Goal: Task Accomplishment & Management: Complete application form

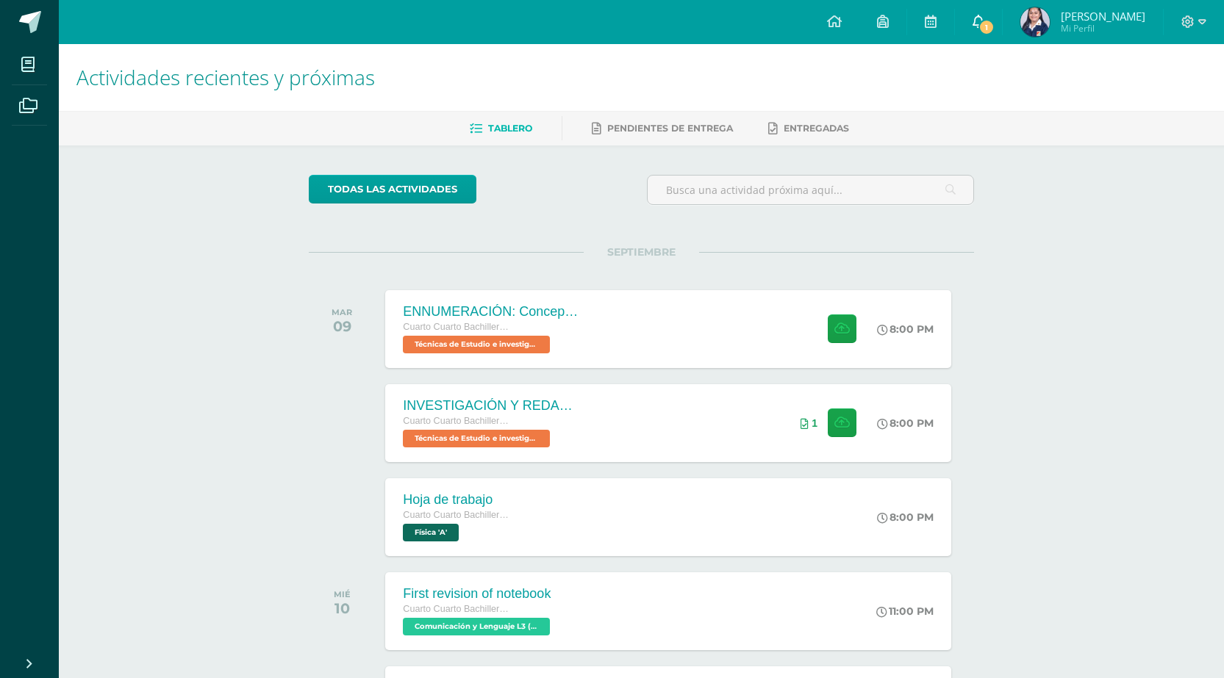
click at [984, 17] on icon at bounding box center [978, 21] width 12 height 13
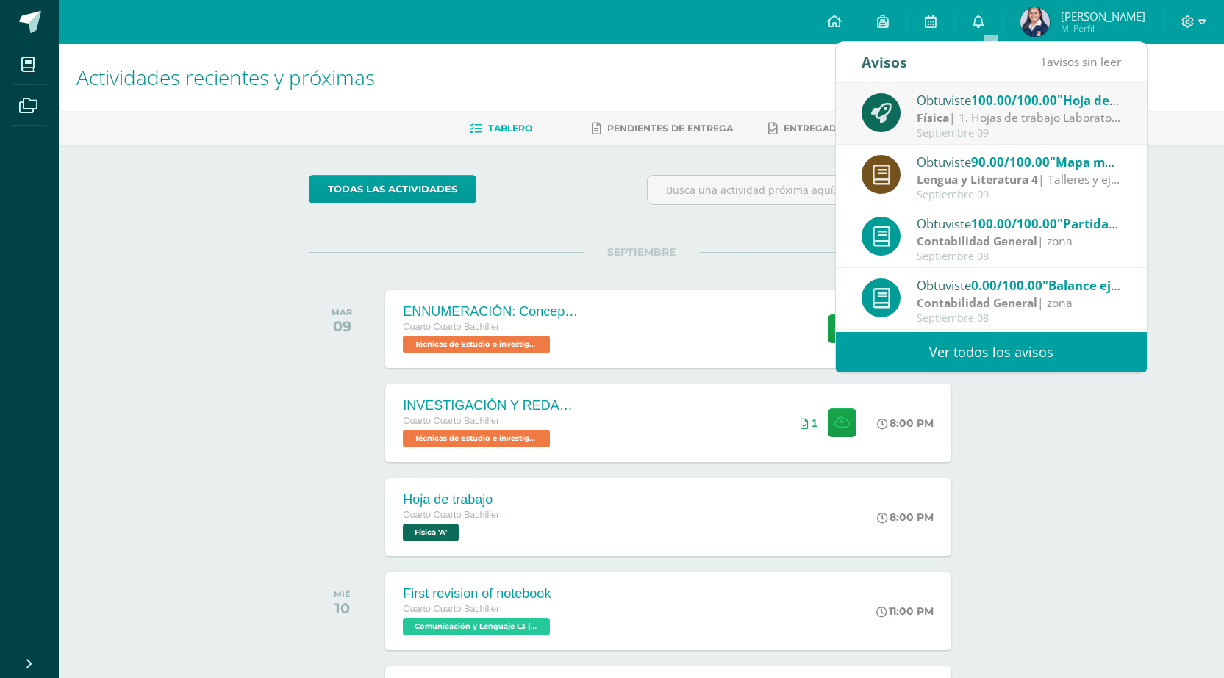
click at [1088, 124] on div "Física | 1. Hojas de trabajo Laboratorio 3.2" at bounding box center [1018, 118] width 204 height 17
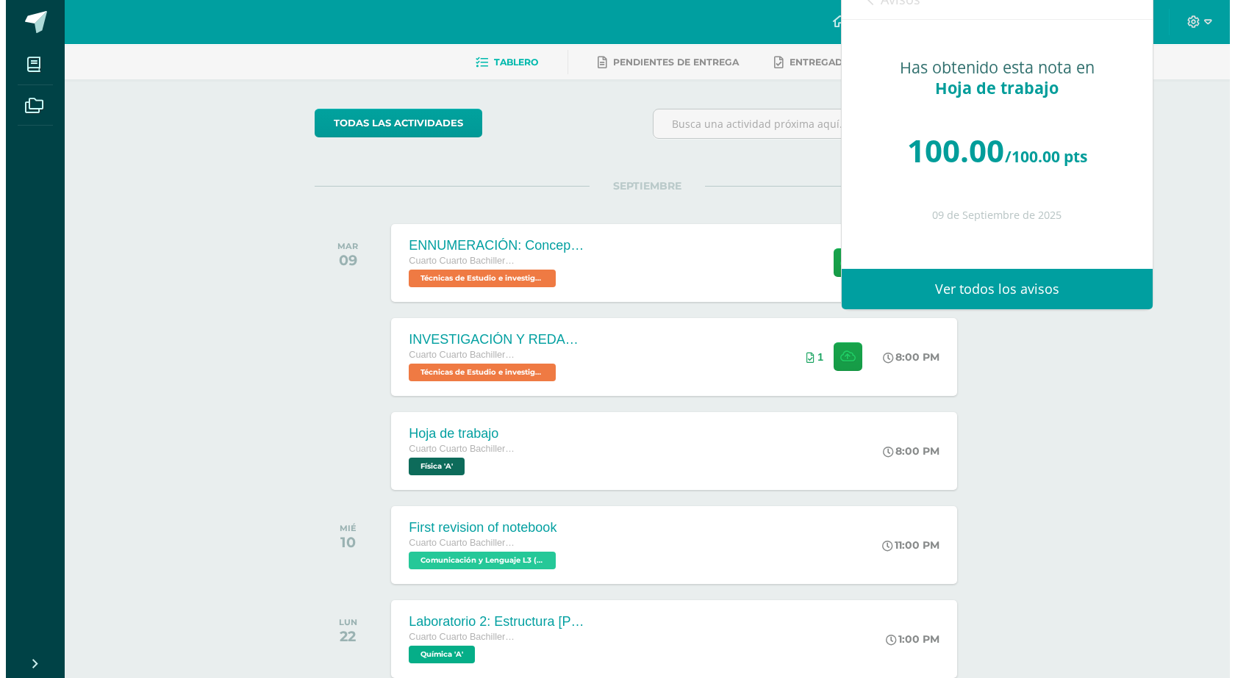
scroll to position [147, 0]
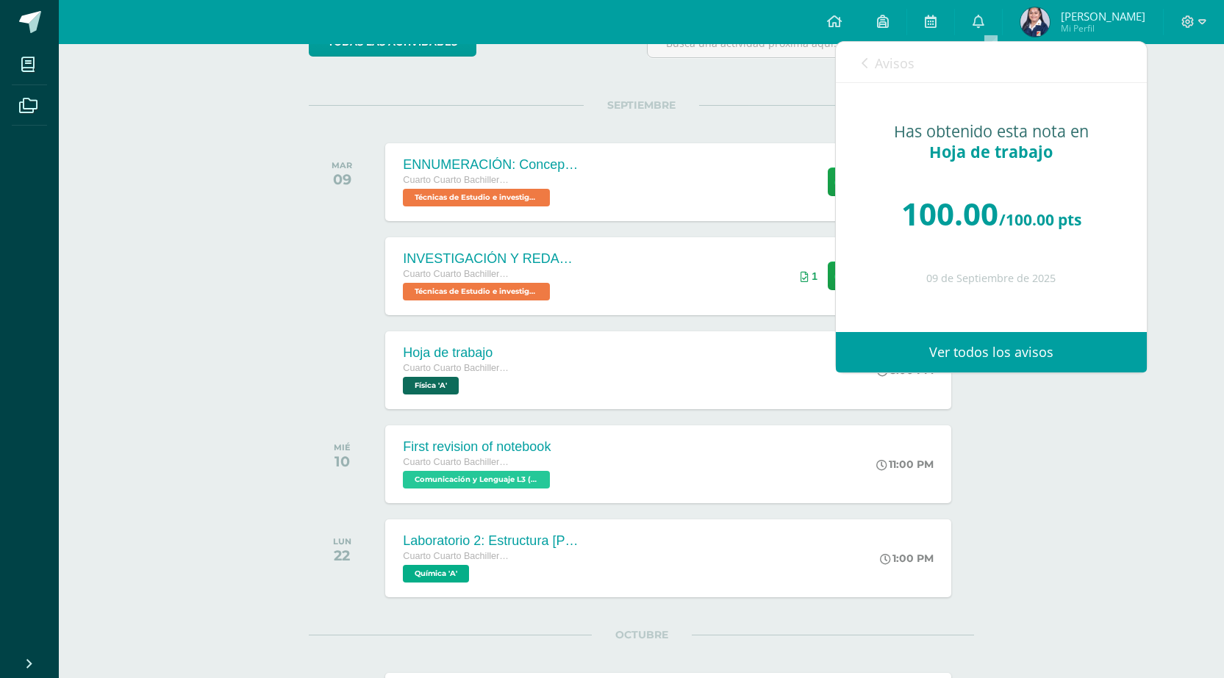
drag, startPoint x: 1022, startPoint y: 586, endPoint x: 988, endPoint y: 552, distance: 48.3
click at [1022, 584] on div "Actividades recientes y próximas Tablero Pendientes de entrega Entregadas todas…" at bounding box center [641, 370] width 1165 height 947
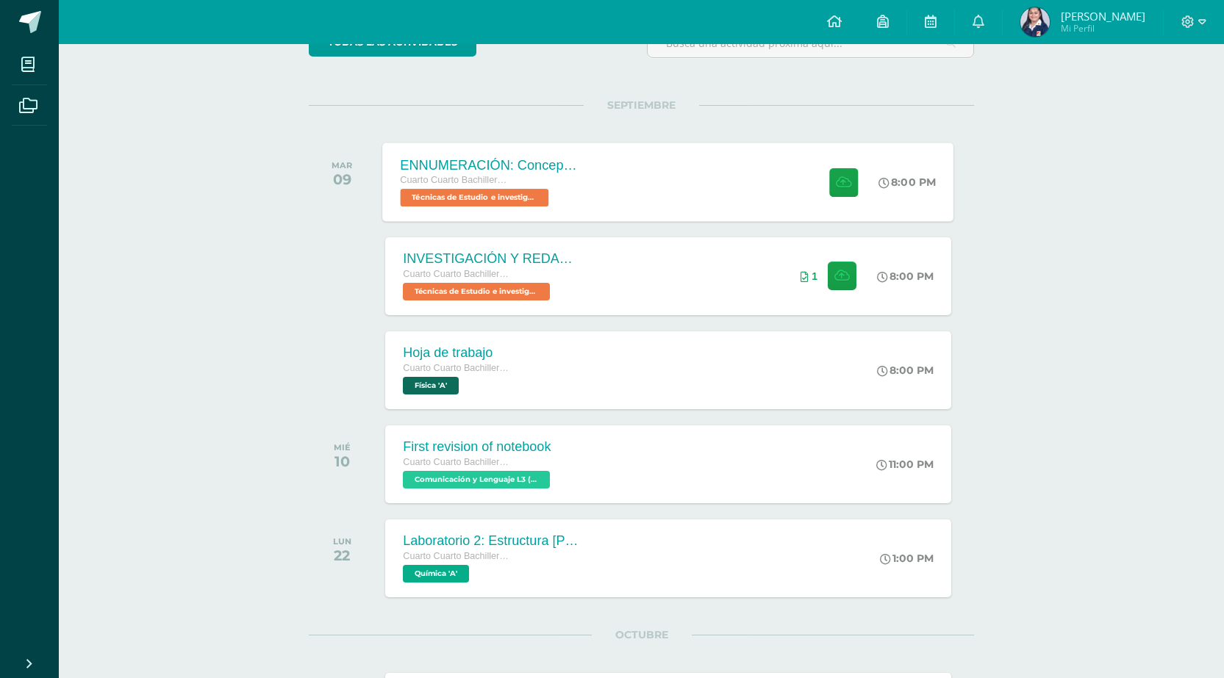
click at [623, 198] on div "ENNUMERACIÓN: Conceptos utilizados en el [PERSON_NAME]. Cuarto Cuarto Bachiller…" at bounding box center [668, 182] width 571 height 79
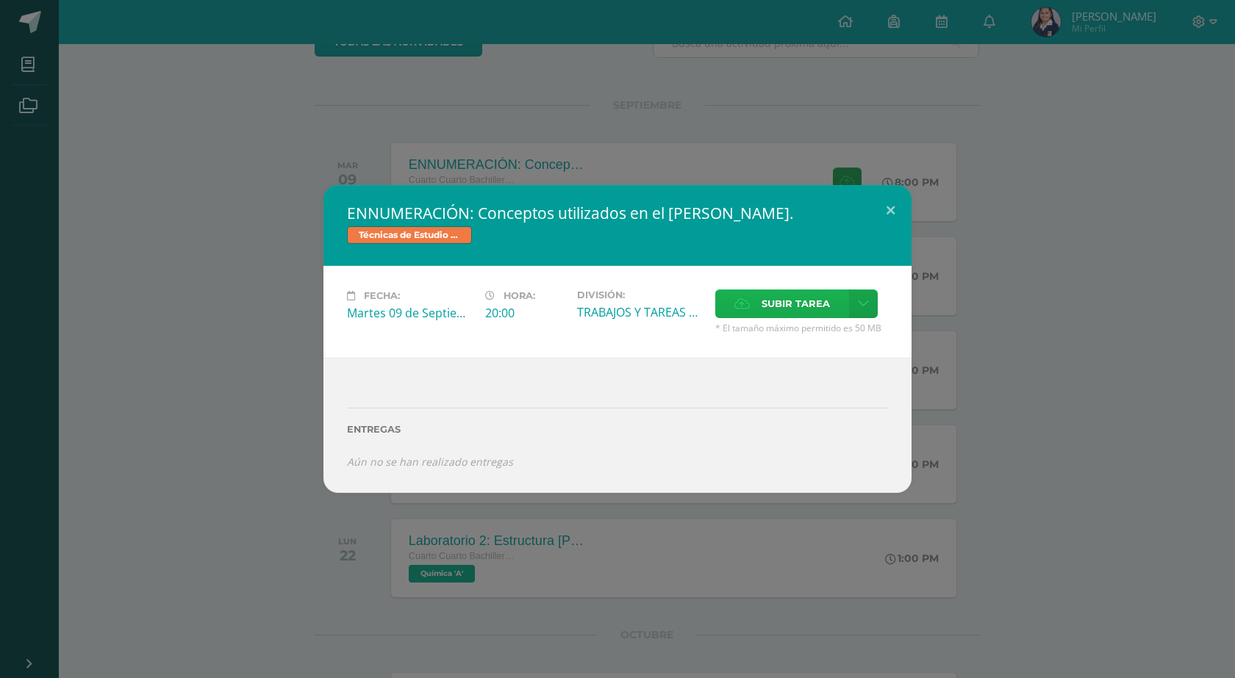
click at [792, 302] on span "Subir tarea" at bounding box center [795, 303] width 68 height 27
click at [0, 0] on input "Subir tarea" at bounding box center [0, 0] width 0 height 0
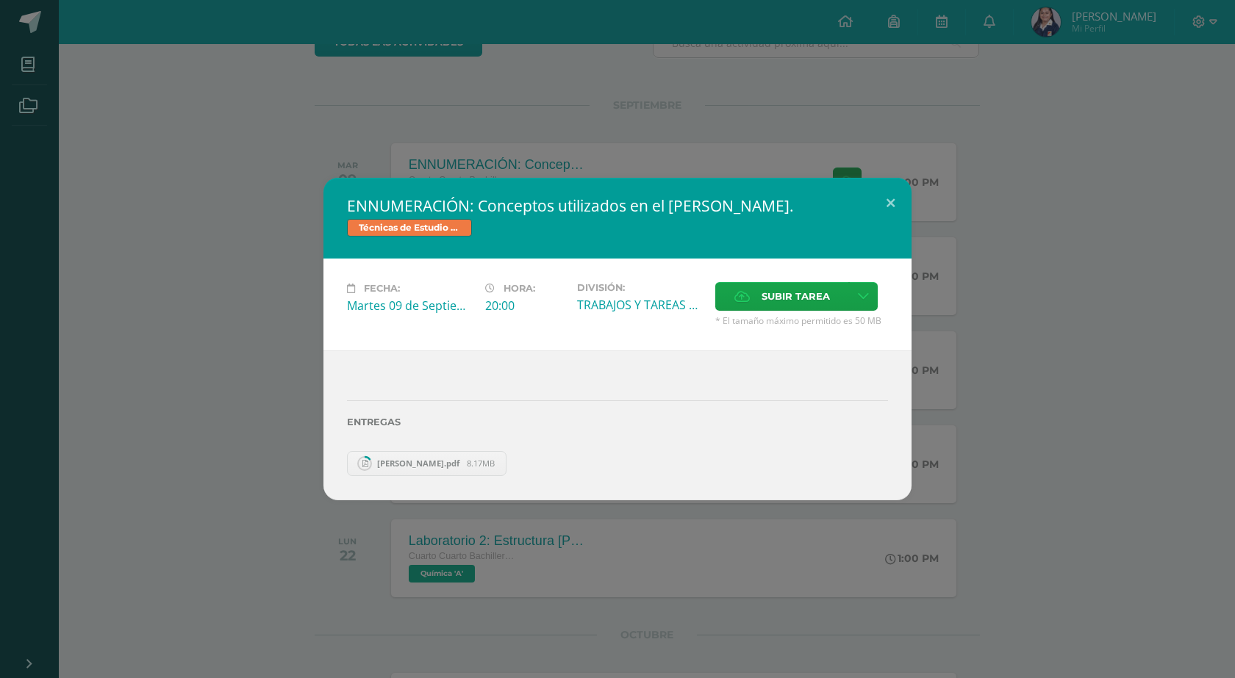
click at [430, 468] on span "[PERSON_NAME].pdf" at bounding box center [418, 463] width 97 height 11
drag, startPoint x: 409, startPoint y: 460, endPoint x: 571, endPoint y: 412, distance: 168.8
click at [571, 412] on div "Entregas [PERSON_NAME].pdf 8.17MB" at bounding box center [617, 431] width 541 height 89
click at [518, 432] on div "Entregas" at bounding box center [617, 417] width 541 height 60
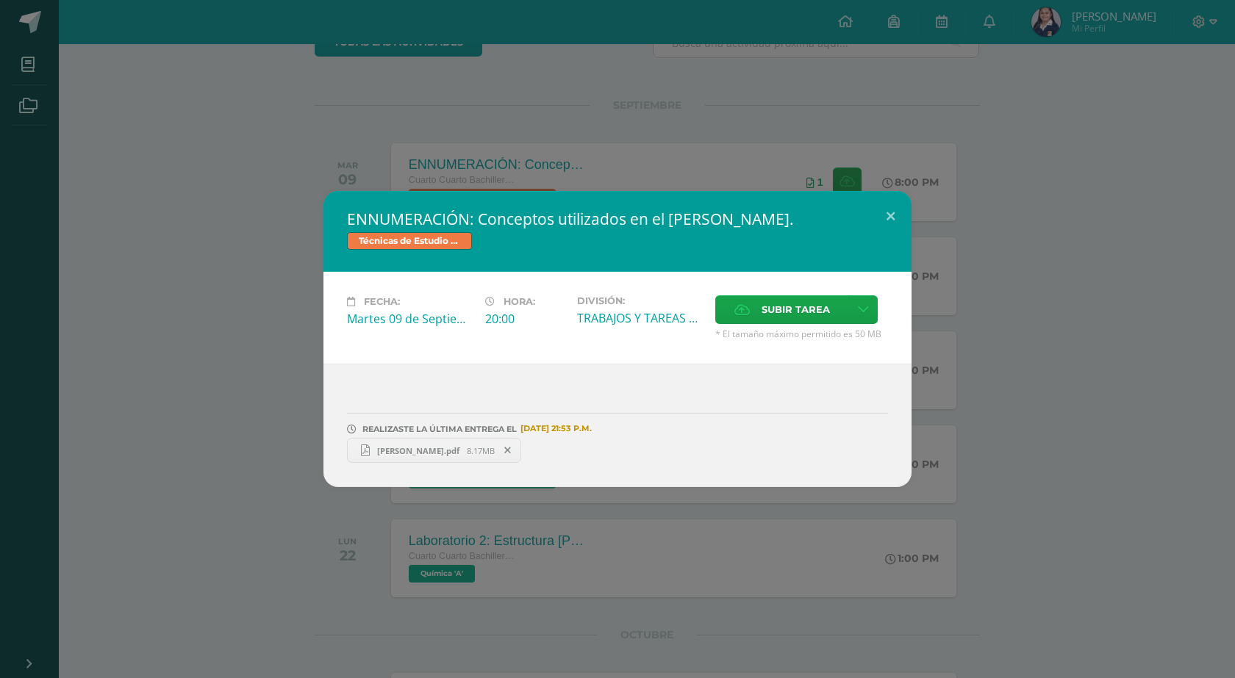
click at [416, 451] on span "[PERSON_NAME].pdf" at bounding box center [418, 450] width 97 height 11
